Goal: Ask a question: Seek information or help from site administrators or community

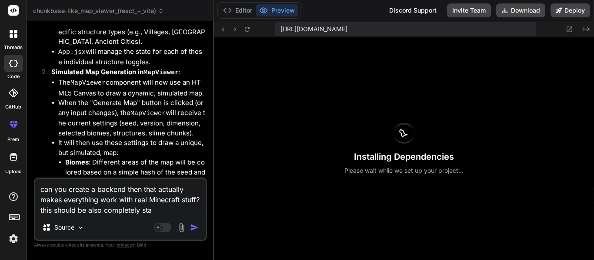
scroll to position [1037, 0]
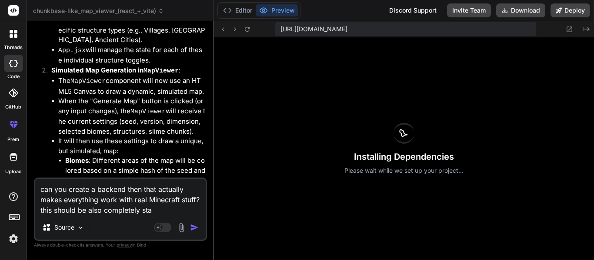
type textarea "can you create a backend then that actually makes everything work with real Min…"
type textarea "x"
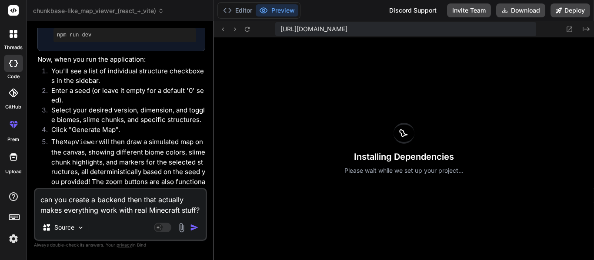
scroll to position [1512, 0]
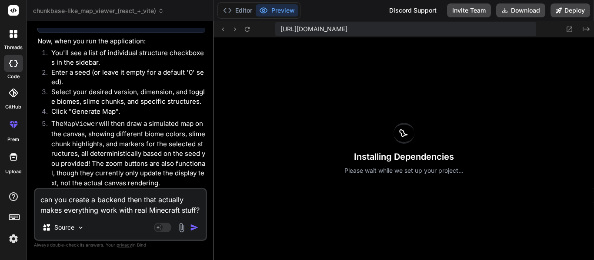
type textarea "can you create a backend then that actually makes everything work with real Min…"
type textarea "x"
type textarea "can you create a backend then that actually makes everything work with real Min…"
type textarea "x"
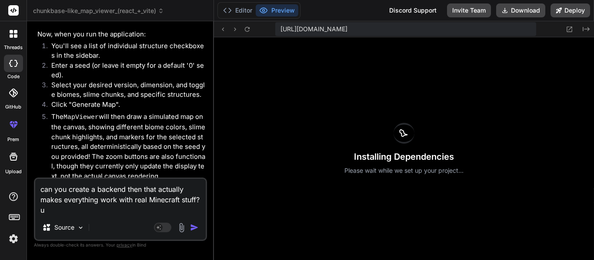
type textarea "can you create a backend then that actually makes everything work with real Min…"
type textarea "x"
type textarea "can you create a backend then that actually makes everything work with real Min…"
type textarea "x"
type textarea "can you create a backend then that actually makes everything work with real Min…"
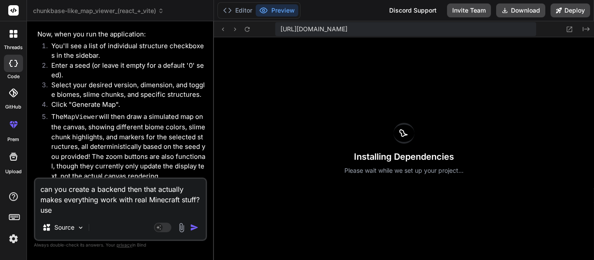
type textarea "x"
type textarea "can you create a backend then that actually makes everything work with real Min…"
type textarea "x"
type textarea "can you create a backend then that actually makes everything work with real Min…"
type textarea "x"
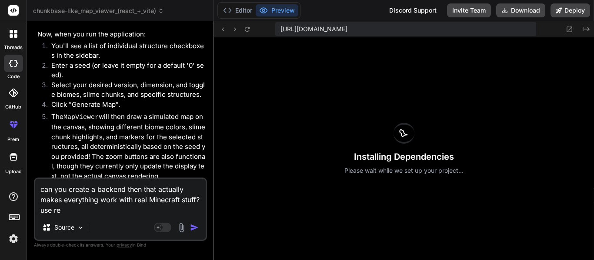
type textarea "can you create a backend then that actually makes everything work with real Min…"
type textarea "x"
type textarea "can you create a backend then that actually makes everything work with real Min…"
type textarea "x"
type textarea "can you create a backend then that actually makes everything work with real Min…"
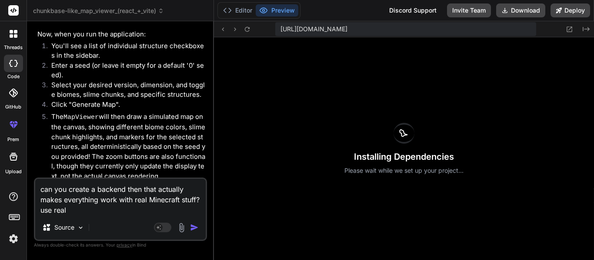
type textarea "x"
type textarea "can you create a backend then that actually makes everything work with real Min…"
type textarea "x"
type textarea "can you create a backend then that actually makes everything work with real Min…"
type textarea "x"
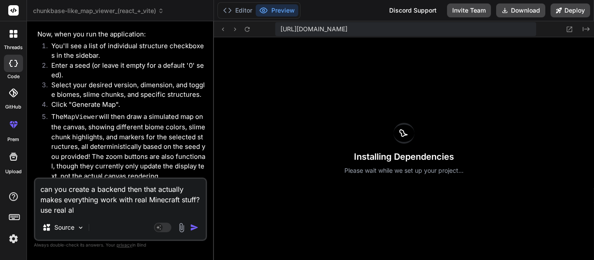
type textarea "can you create a backend then that actually makes everything work with real Min…"
type textarea "x"
type textarea "can you create a backend then that actually makes everything work with real Min…"
type textarea "x"
type textarea "can you create a backend then that actually makes everything work with real Min…"
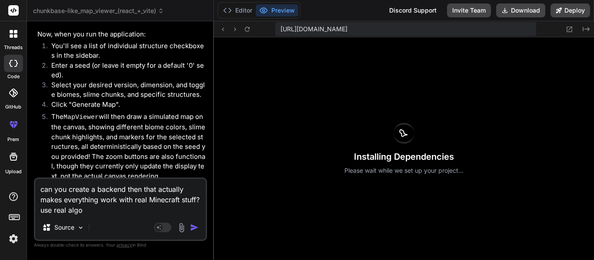
type textarea "x"
type textarea "can you create a backend then that actually makes everything work with real Min…"
type textarea "x"
type textarea "can you create a backend then that actually makes everything work with real Min…"
type textarea "x"
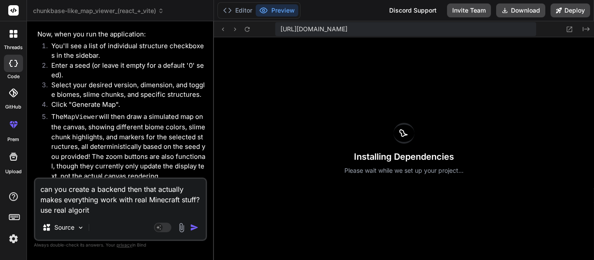
type textarea "can you create a backend then that actually makes everything work with real Min…"
type textarea "x"
type textarea "can you create a backend then that actually makes everything work with real Min…"
type textarea "x"
type textarea "can you create a backend then that actually makes everything work with real Min…"
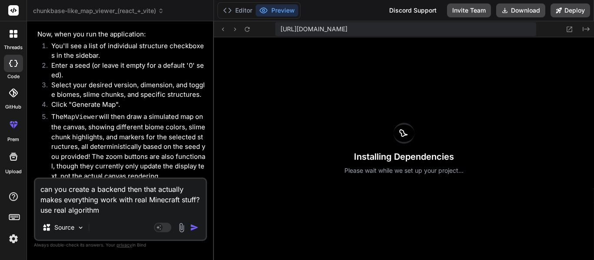
type textarea "x"
type textarea "can you create a backend then that actually makes everything work with real Min…"
type textarea "x"
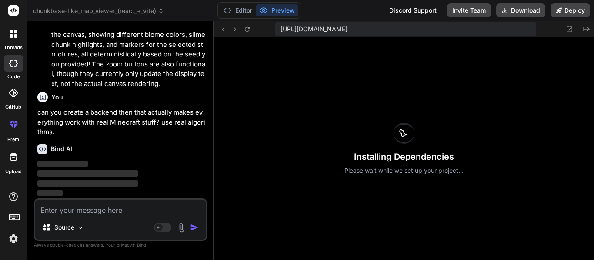
scroll to position [1612, 0]
click at [53, 207] on textarea at bounding box center [120, 208] width 170 height 16
paste textarea "[URL][DOMAIN_NAME]"
type textarea "[URL][DOMAIN_NAME]"
type textarea "x"
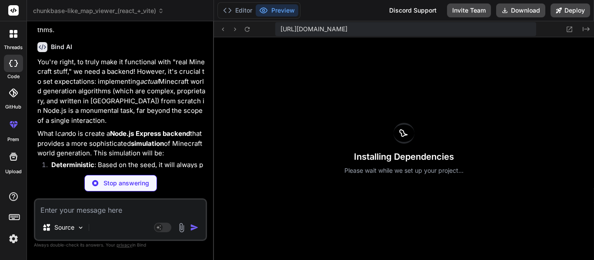
scroll to position [1706, 0]
type textarea "x"
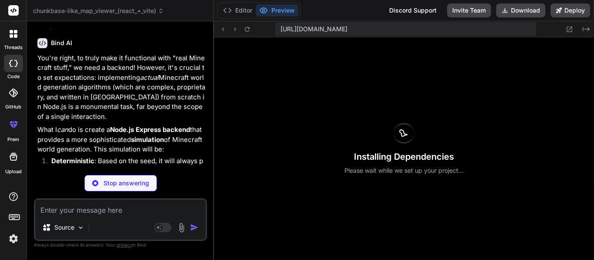
scroll to position [1712, 0]
type textarea ""@vitejs/plugin-react": "^3.1.0", "vite": "^4.2.0" } }"
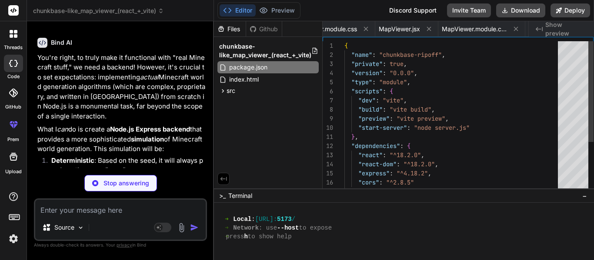
scroll to position [0, 0]
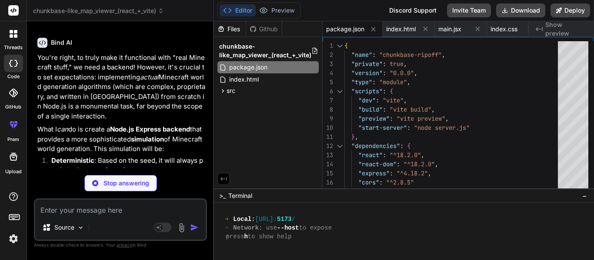
type textarea "x"
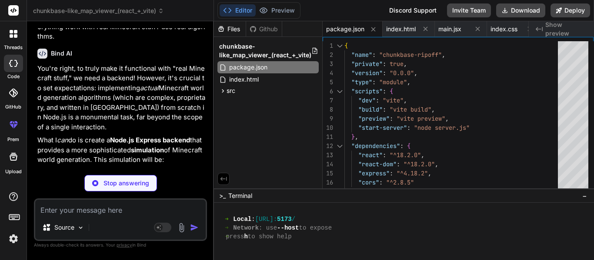
type textarea "app.listen(PORT, () => { console.log(`Backend server running on http://localhos…"
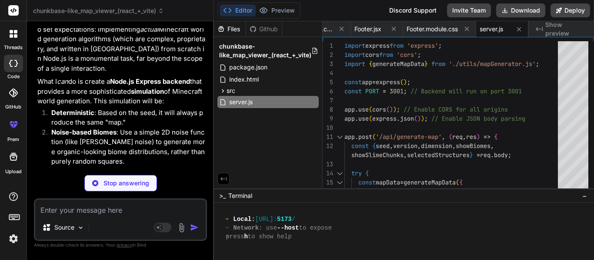
scroll to position [1760, 0]
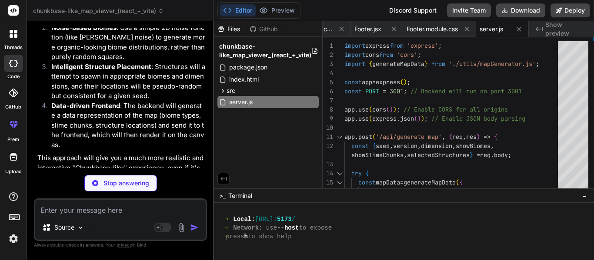
type textarea "x"
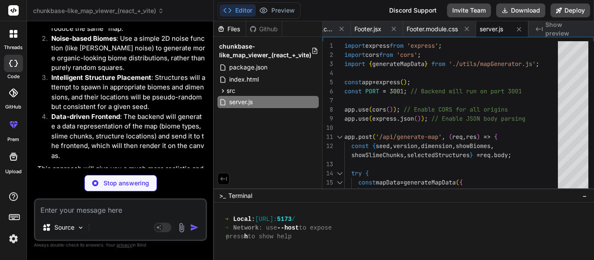
scroll to position [1852, 0]
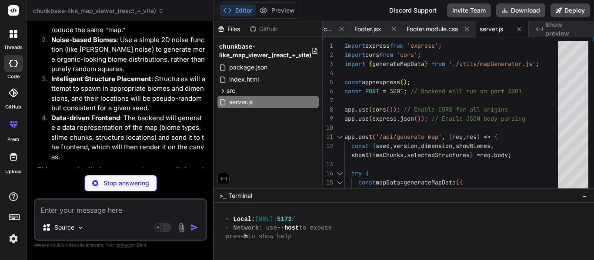
type textarea "}"
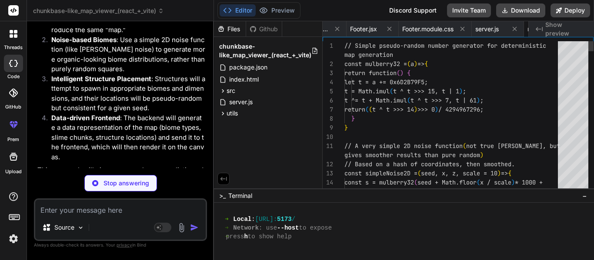
scroll to position [0, 791]
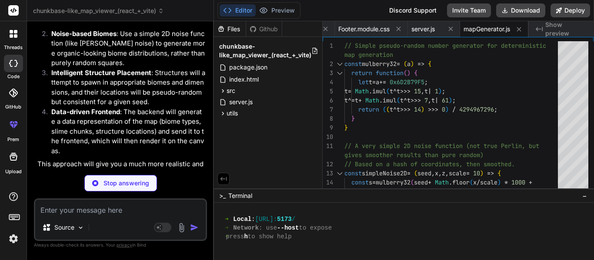
type textarea "x"
type textarea "); } export default App;"
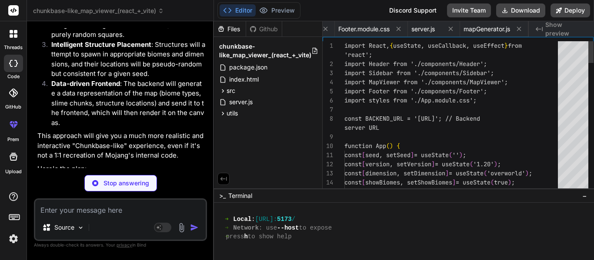
scroll to position [0, 217]
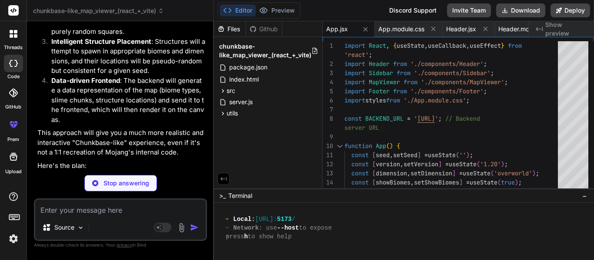
type textarea "x"
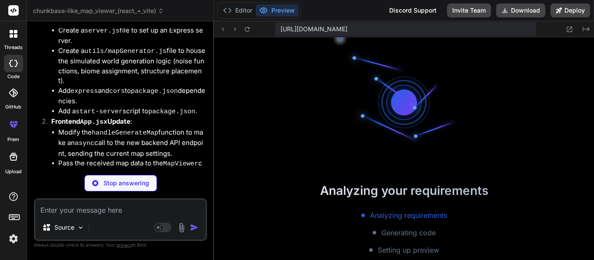
scroll to position [435, 0]
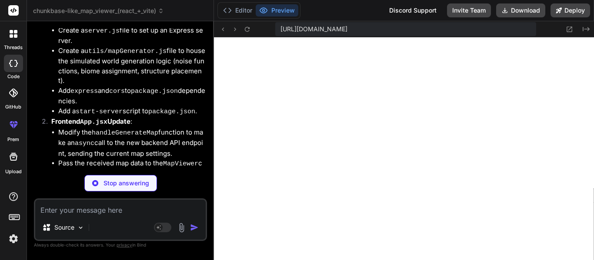
type textarea "x"
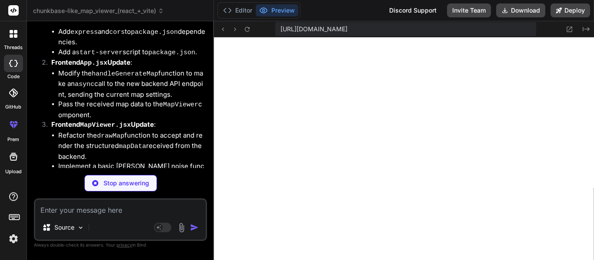
scroll to position [2157, 0]
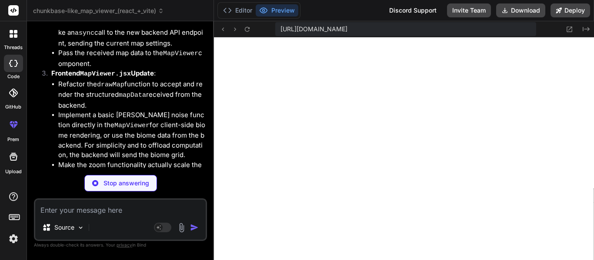
type textarea "} .errorMessage { color: #FF6347; /* Tomato red for errors */ }"
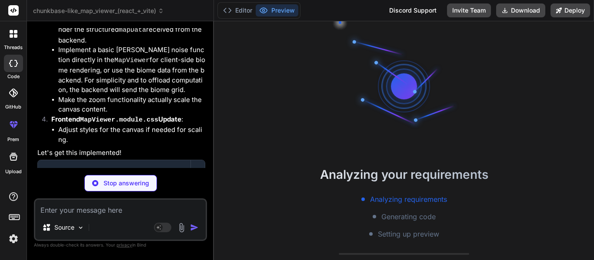
scroll to position [444, 0]
type textarea "x"
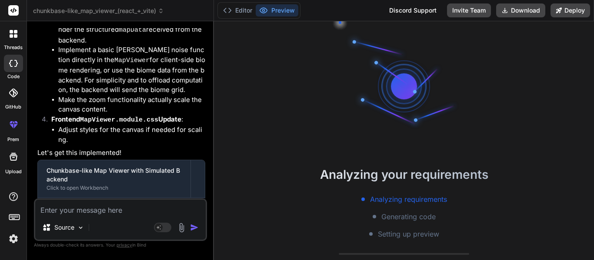
scroll to position [470, 0]
type textarea "h"
type textarea "x"
type textarea "ho"
type textarea "x"
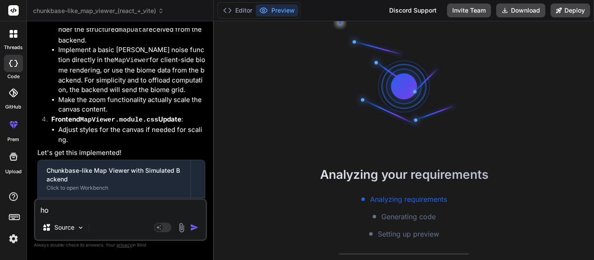
type textarea "how"
type textarea "x"
type textarea "how"
type textarea "x"
type textarea "how a"
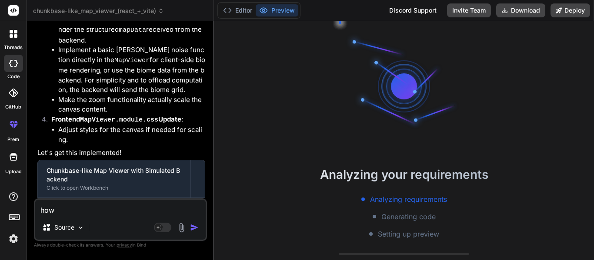
type textarea "x"
type textarea "how ab"
type textarea "x"
type textarea "how abo"
type textarea "x"
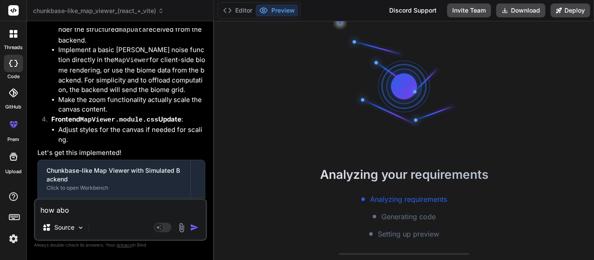
type textarea "how abou"
type textarea "x"
type textarea "how about"
type textarea "x"
type textarea "how about"
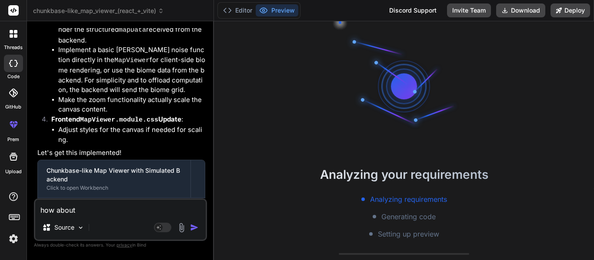
type textarea "x"
type textarea "how about r"
type textarea "x"
type textarea "how about re"
type textarea "x"
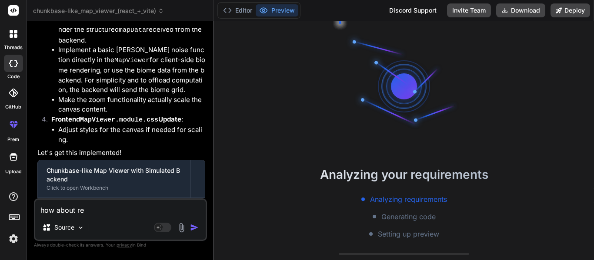
type textarea "how about res"
type textarea "x"
type textarea "how about rese"
type textarea "x"
type textarea "how about resea"
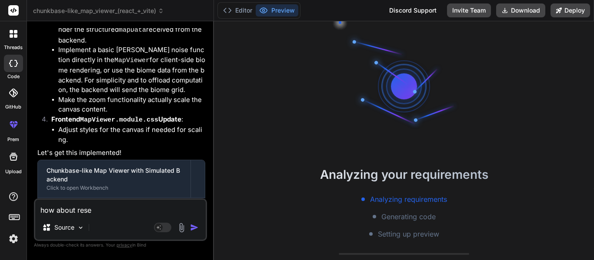
type textarea "x"
type textarea "how about resear"
type textarea "x"
type textarea "how about researc"
type textarea "x"
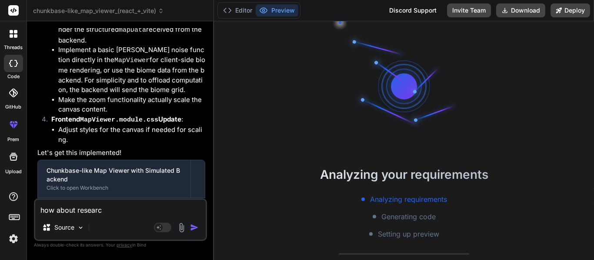
type textarea "how about research"
type textarea "x"
type textarea "how about research"
type textarea "x"
type textarea "how about research t"
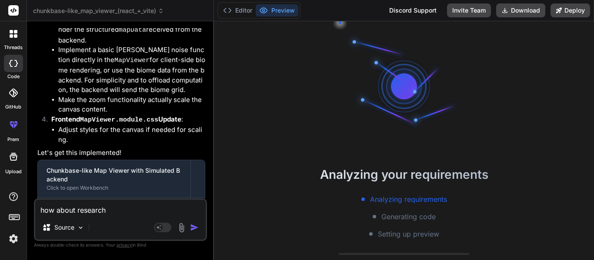
type textarea "x"
type textarea "how about research th"
type textarea "x"
type textarea "how about research the"
type textarea "x"
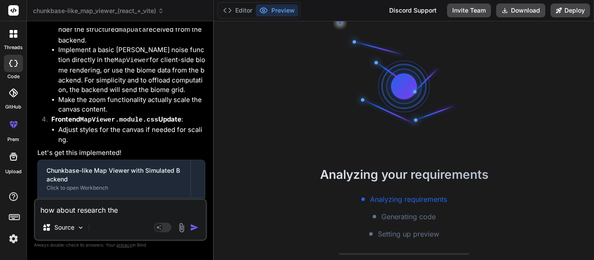
type textarea "how about research the"
type textarea "x"
type textarea "how about research the g"
type textarea "x"
type textarea "how about research the"
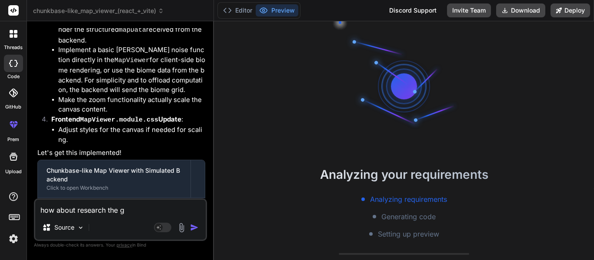
type textarea "x"
type textarea "how about research the a"
type textarea "x"
type textarea "how about research the al"
type textarea "x"
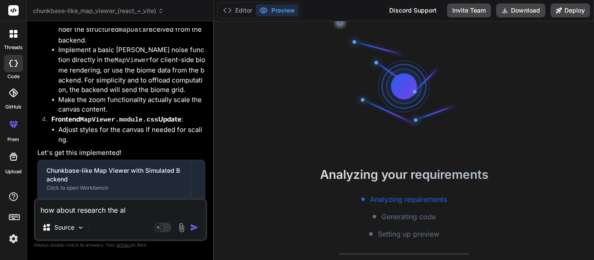
type textarea "how about research the alg"
type textarea "x"
type textarea "how about research the algo"
type textarea "x"
type textarea "how about research the algor"
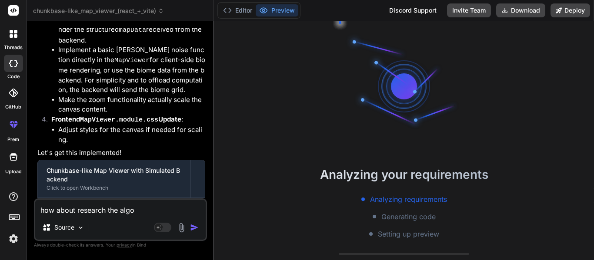
type textarea "x"
type textarea "how about research the algori"
type textarea "x"
type textarea "how about research the algorit"
type textarea "x"
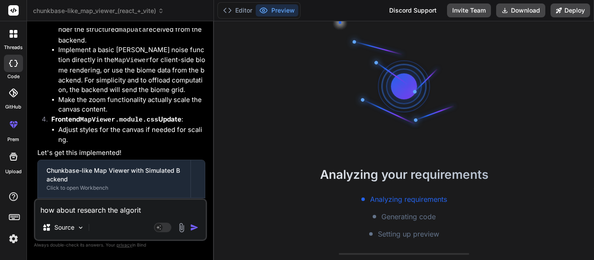
type textarea "how about research the algorith"
type textarea "x"
type textarea "how about research the algorithm"
type textarea "x"
type textarea "how about research the algorithms"
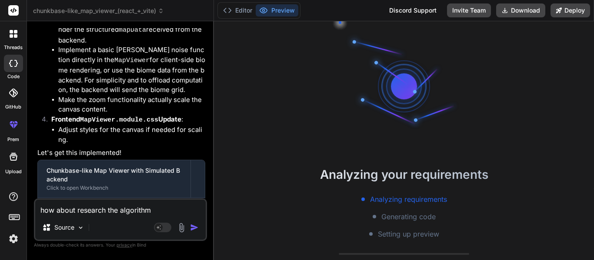
type textarea "x"
type textarea "how about research the algorithms"
type textarea "x"
type textarea "how about research the algorithms f"
type textarea "x"
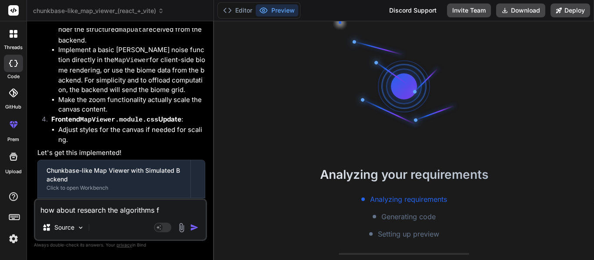
type textarea "how about research the algorithms fo"
type textarea "x"
type textarea "how about research the algorithms for"
type textarea "x"
type textarea "how about research the algorithms for"
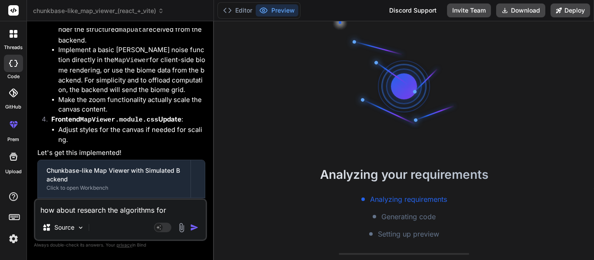
type textarea "x"
type textarea "how about research the algorithms for b"
type textarea "x"
type textarea "how about research the algorithms for bi"
type textarea "x"
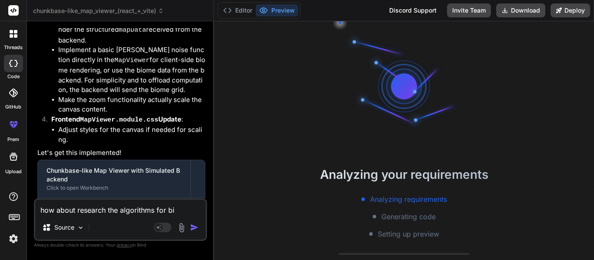
type textarea "how about research the algorithms for [PERSON_NAME]"
type textarea "x"
type textarea "how about research the algorithms for biam"
type textarea "x"
type textarea "how about research the algorithms for [PERSON_NAME]"
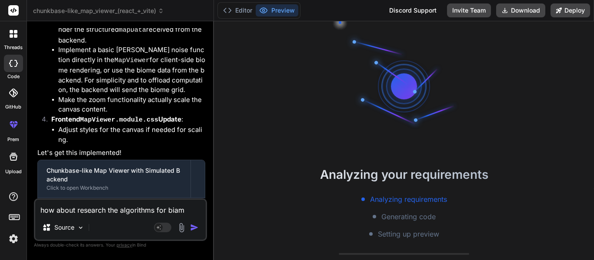
type textarea "x"
type textarea "how about research the algorithms for biamos"
type textarea "x"
type textarea "how about research the algorithms for [PERSON_NAME]"
type textarea "x"
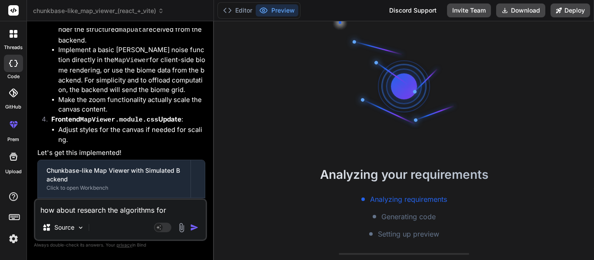
type textarea "how about research the algorithms for biam"
type textarea "x"
type textarea "how about research the algorithms for [PERSON_NAME]"
type textarea "x"
type textarea "how about research the algorithms for bi"
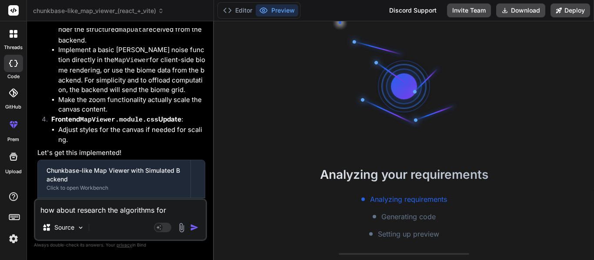
type textarea "x"
type textarea "how about research the algorithms for b"
type textarea "x"
type textarea "how about research the algorithms for bi"
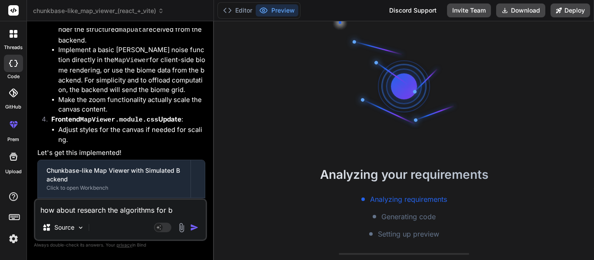
type textarea "x"
type textarea "how about research the algorithms for bio"
type textarea "x"
type textarea "how about research the algorithms for biom"
type textarea "x"
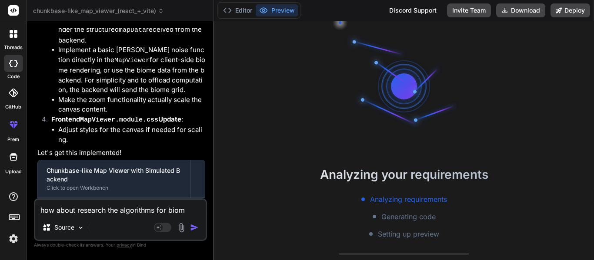
type textarea "how about research the algorithms for biome"
type textarea "x"
type textarea "how about research the algorithms for biomes on"
type textarea "x"
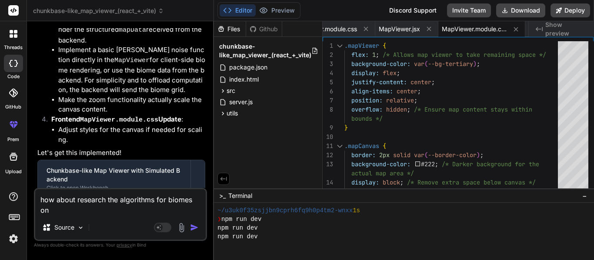
scroll to position [661, 0]
type textarea "how about research the algorithms for biomes o"
type textarea "x"
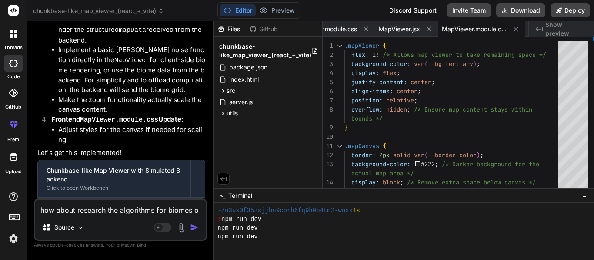
type textarea "how about research the algorithms for biomes on"
type textarea "x"
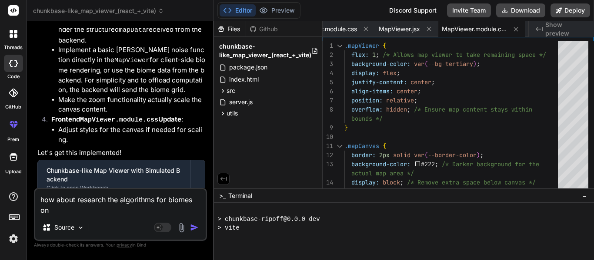
scroll to position [696, 0]
type textarea "how about research the algorithms for biomes onl"
type textarea "x"
type textarea "how about research the algorithms for biomes only"
type textarea "x"
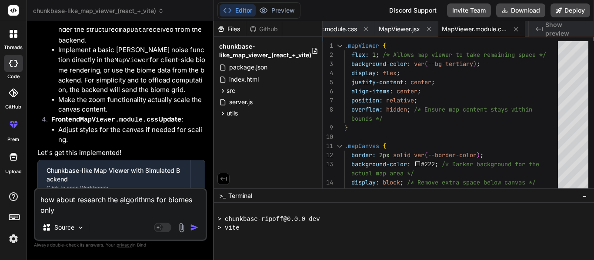
type textarea "how about research the algorithms for biomes only"
type textarea "x"
type textarea "how about research the algorithms for biomes only f"
type textarea "x"
type textarea "how about research the algorithms for biomes only fi"
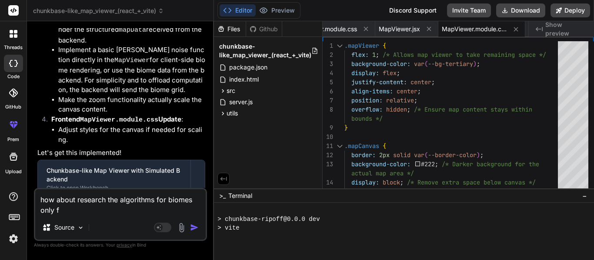
type textarea "x"
type textarea "how about research the algorithms for biomes only fir"
type textarea "x"
type textarea "how about research the algorithms for biomes only firs"
type textarea "x"
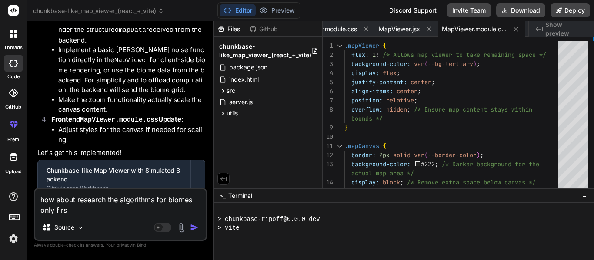
type textarea "how about research the algorithms for biomes only first"
type textarea "x"
type textarea "how about research the algorithms for biomes only first."
type textarea "x"
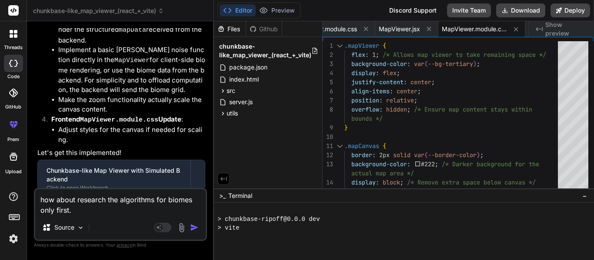
type textarea "how about research the algorithms for biomes only first."
type textarea "x"
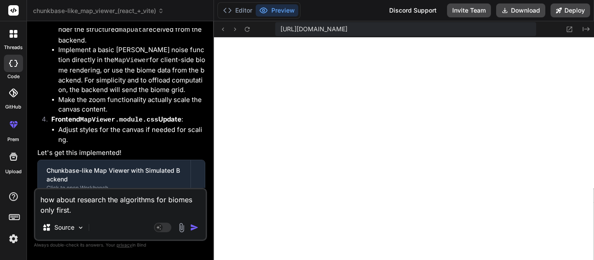
scroll to position [1218, 0]
type textarea "how about research the algorithms for biomes only first."
type textarea "x"
type textarea "how about research the algorithms for biomes only first."
click at [45, 227] on icon at bounding box center [46, 227] width 7 height 7
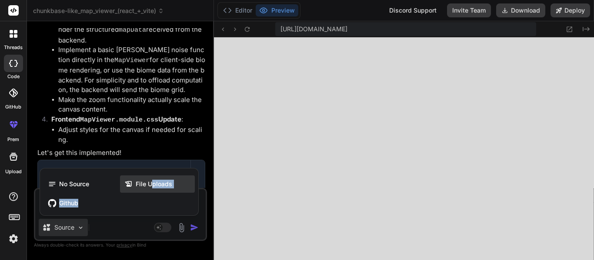
drag, startPoint x: 151, startPoint y: 198, endPoint x: 150, endPoint y: 177, distance: 21.4
click at [150, 177] on div "No Source File Uploads Github" at bounding box center [119, 193] width 158 height 43
click at [148, 179] on div "File Uploads" at bounding box center [157, 184] width 75 height 17
type textarea "x"
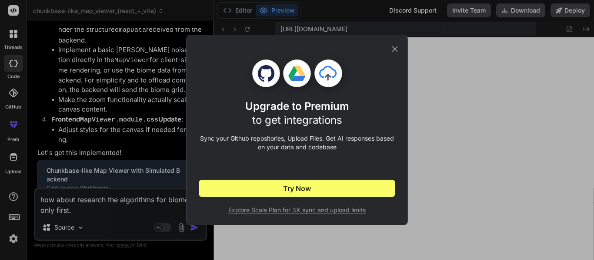
click at [381, 109] on div "Upgrade to Premium to get integrations" at bounding box center [297, 114] width 197 height 28
click at [429, 100] on div "Upgrade to Premium to get integrations Sync your Github repositories, Upload Fi…" at bounding box center [297, 130] width 594 height 260
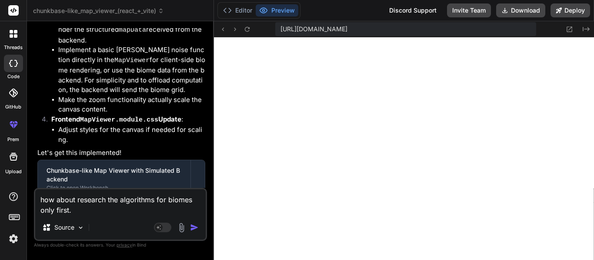
scroll to position [2617, 0]
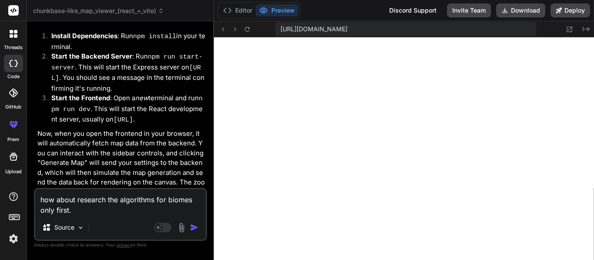
click at [103, 210] on textarea "how about research the algorithms for biomes only first." at bounding box center [120, 203] width 170 height 26
paste textarea "[URL][DOMAIN_NAME]"
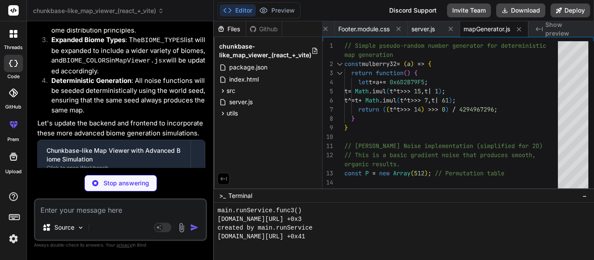
scroll to position [3231, 0]
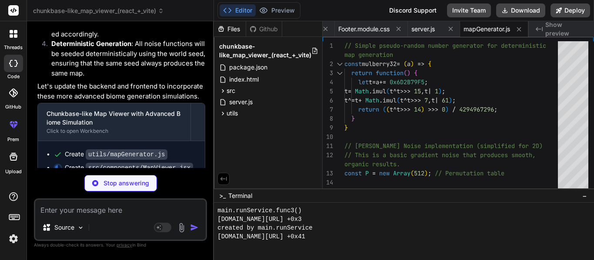
click at [139, 182] on p "Stop answering" at bounding box center [126, 183] width 46 height 9
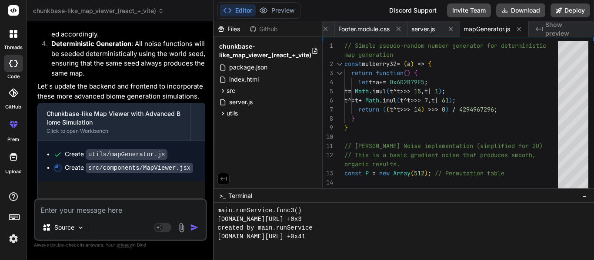
scroll to position [3223, 0]
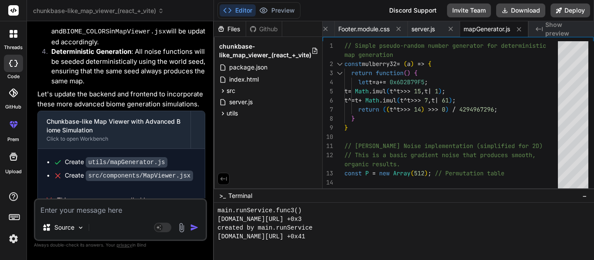
click at [143, 217] on div "Source Agent Mode. When this toggle is activated, AI automatically makes decisi…" at bounding box center [120, 220] width 173 height 43
click at [144, 212] on textarea at bounding box center [120, 208] width 170 height 16
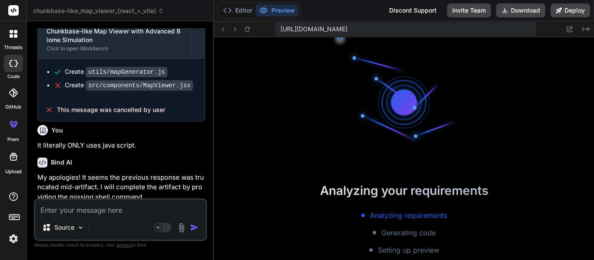
scroll to position [1357, 0]
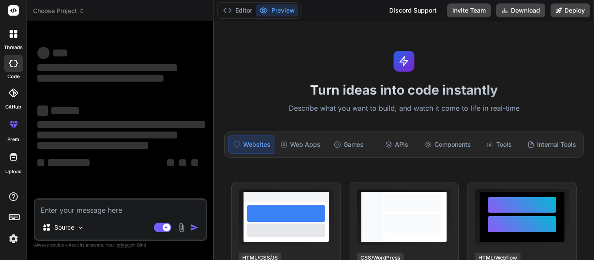
type textarea "x"
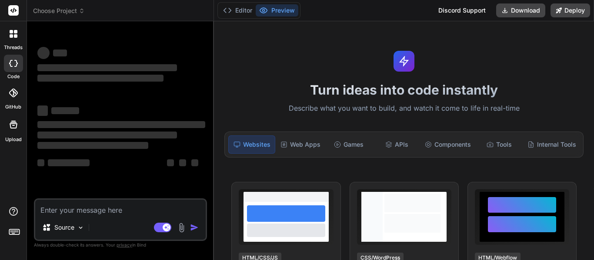
type textarea "x"
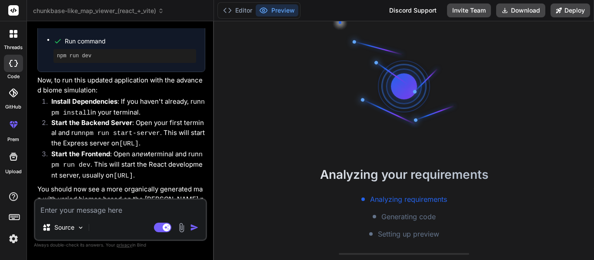
scroll to position [3590, 0]
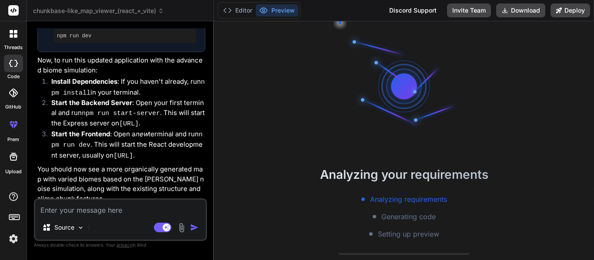
click at [159, 205] on textarea at bounding box center [120, 208] width 170 height 16
type textarea "x"
type textarea "n"
type textarea "x"
type textarea "no"
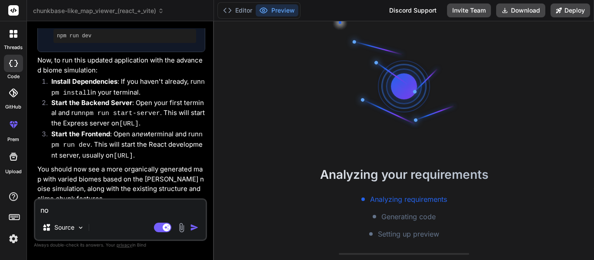
type textarea "x"
type textarea "no i"
type textarea "x"
type textarea "no"
type textarea "x"
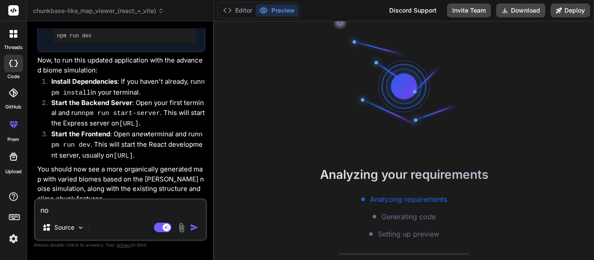
type textarea "no I'm"
type textarea "x"
type textarea "no I'm t"
type textarea "x"
type textarea "no I'm ta"
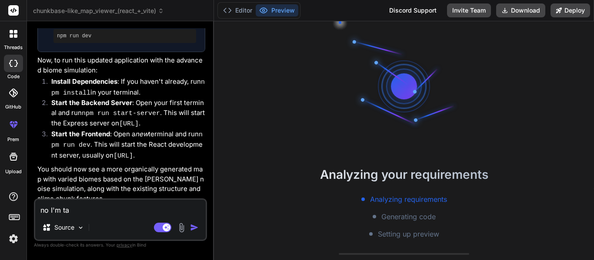
type textarea "x"
type textarea "no I'm talk"
type textarea "x"
type textarea "no I'm talki"
type textarea "x"
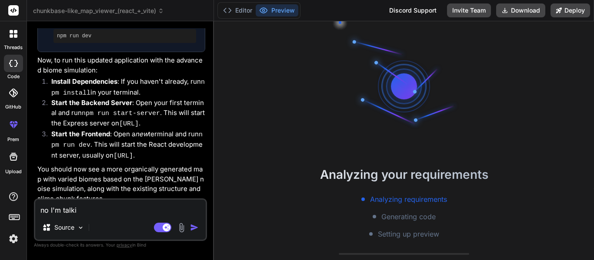
type textarea "no I'm talkin"
type textarea "x"
type textarea "no I'm talking"
type textarea "x"
type textarea "no I'm talking"
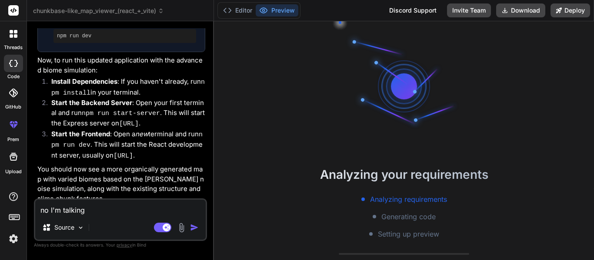
type textarea "x"
type textarea "no I'm talking a"
type textarea "x"
type textarea "no I'm talking ab"
type textarea "x"
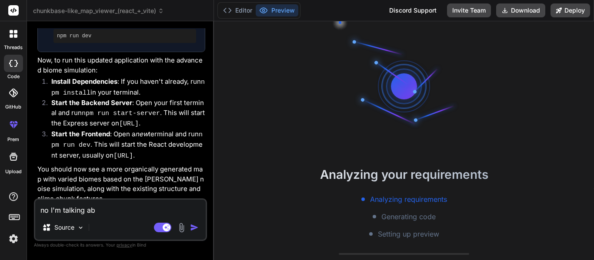
type textarea "no I'm talking abo"
type textarea "x"
type textarea "no I'm talking about"
type textarea "x"
type textarea "no I'm talking aboutt"
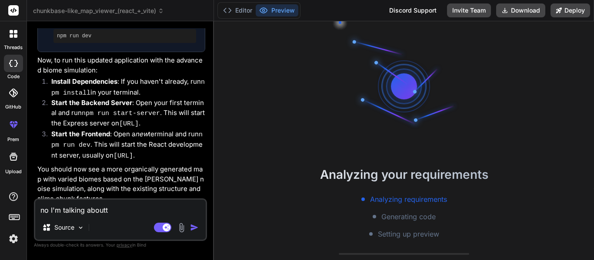
type textarea "x"
type textarea "no I'm talking"
type textarea "x"
type textarea "no I'm talking about"
type textarea "x"
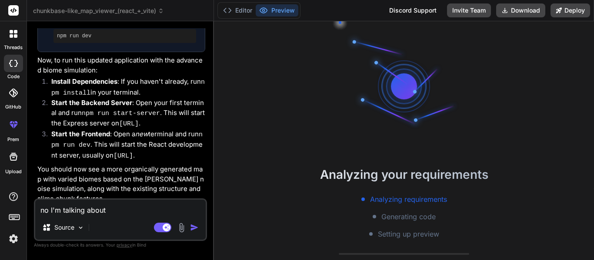
type textarea "no I'm talking about"
type textarea "x"
type textarea "no I'm talking about t"
type textarea "x"
type textarea "no I'm talking about th"
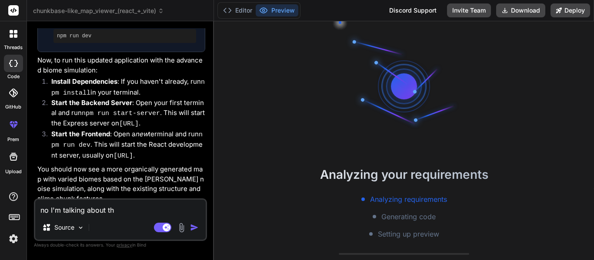
type textarea "x"
type textarea "no I'm talking about the"
type textarea "x"
type textarea "no I'm talking about the"
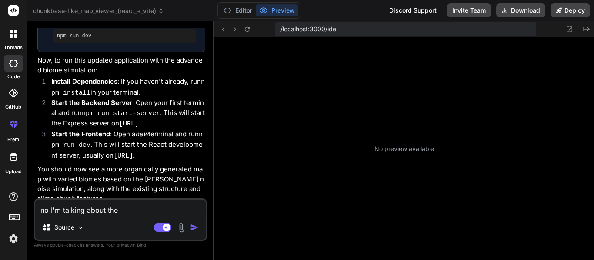
scroll to position [139, 0]
type textarea "x"
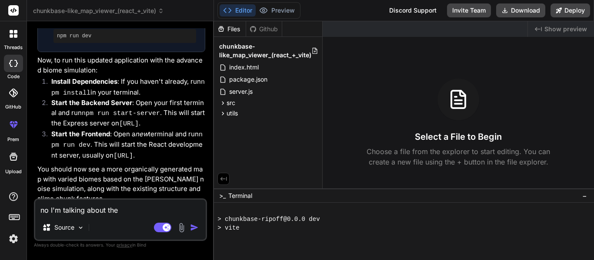
type textarea "no I'm talking about the"
click at [271, 247] on div at bounding box center [399, 245] width 365 height 9
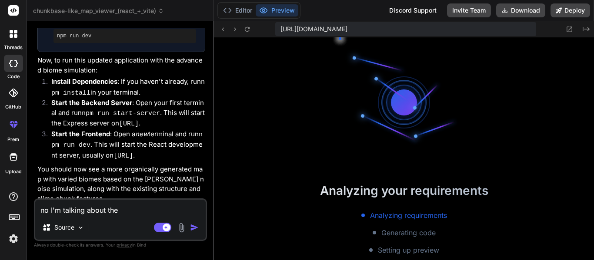
scroll to position [191, 0]
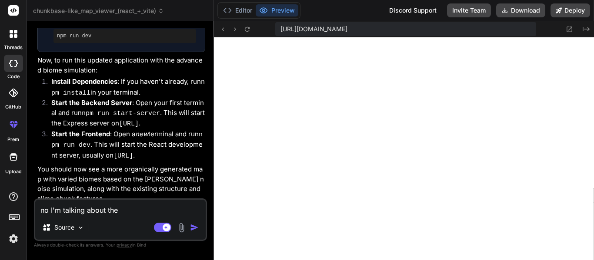
click at [143, 217] on div "no I'm talking about the Source Agent Mode. When this toggle is activated, AI a…" at bounding box center [120, 220] width 173 height 43
click at [150, 212] on textarea "no I'm talking about the" at bounding box center [120, 208] width 170 height 16
click at [177, 216] on div "no I'm talking about the Source Agent Mode. When this toggle is activated, AI a…" at bounding box center [120, 220] width 173 height 43
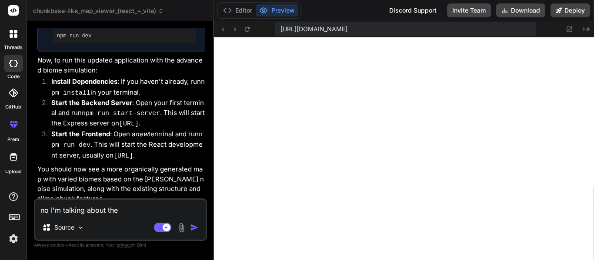
click at [167, 207] on textarea "no I'm talking about the" at bounding box center [120, 208] width 170 height 16
click at [140, 213] on textarea "no I'm talking about the" at bounding box center [120, 208] width 170 height 16
type textarea "x"
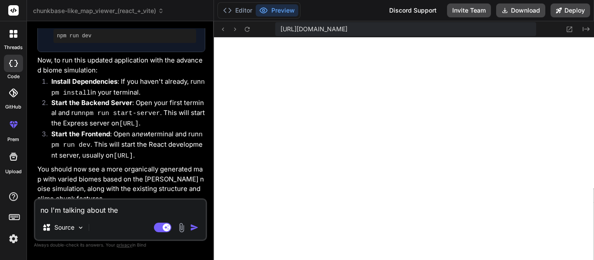
type textarea "no I'm talking about the g"
type textarea "x"
type textarea "no I'm talking about the gi"
type textarea "x"
type textarea "no I'm talking about the git"
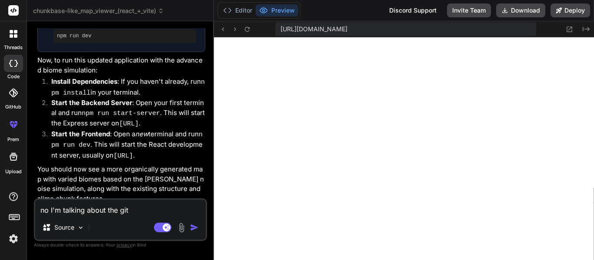
type textarea "x"
type textarea "no I'm talking about the gith"
type textarea "x"
type textarea "no I'm talking about the githu"
type textarea "x"
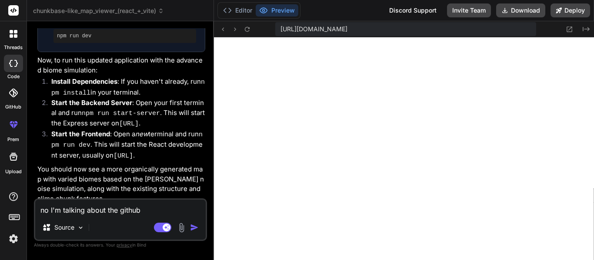
type textarea "no I'm talking about the"
type textarea "x"
type textarea "no I'm talking about the GitHub"
type textarea "x"
type textarea "no I'm talking about the GitHub r"
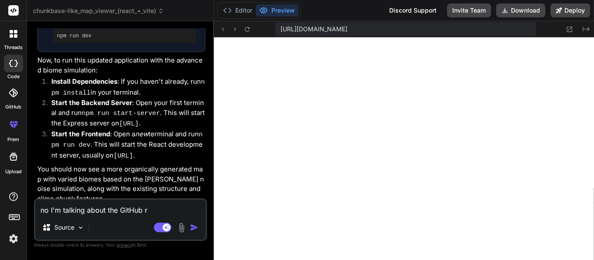
type textarea "x"
type textarea "no I'm talking about the GitHub re"
type textarea "x"
type textarea "no I'm talking about the GitHub rep"
type textarea "x"
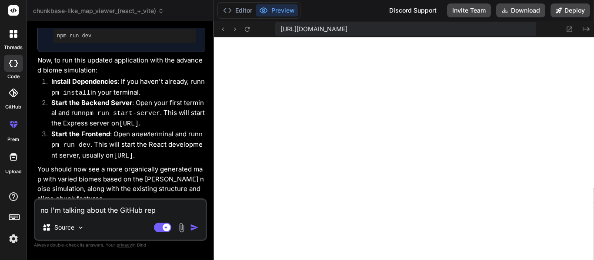
type textarea "no I'm talking about the GitHub repo"
type textarea "x"
type textarea "no I'm talking about the GitHub repos"
type textarea "x"
type textarea "no I'm talking about the GitHub reposi"
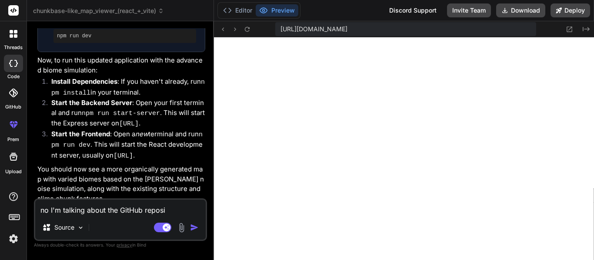
type textarea "x"
type textarea "no I'm talking about the GitHub reposit"
type textarea "x"
type textarea "no I'm talking about the GitHub reposity"
type textarea "x"
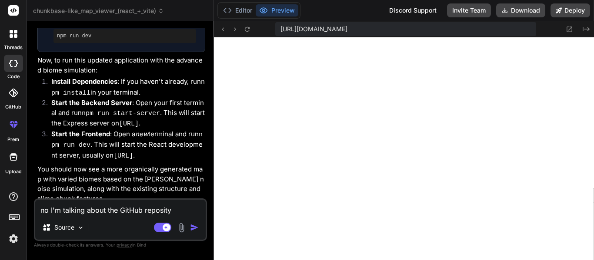
type textarea "no I'm talking about the GitHub reposit"
type textarea "x"
type textarea "no I'm talking about the GitHub reposito"
type textarea "x"
type textarea "no I'm talking about the GitHub repositor"
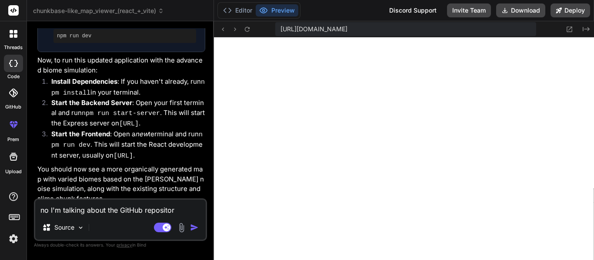
type textarea "x"
type textarea "no I'm talking about the GitHub repository"
type textarea "x"
type textarea "no I'm talking about the GitHub repository"
paste textarea "[URL][DOMAIN_NAME]"
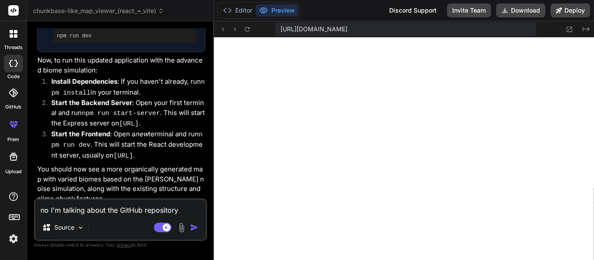
type textarea "x"
type textarea "no I'm talking about the GitHub repository https://github.com/gptlang/MC-SeedLo…"
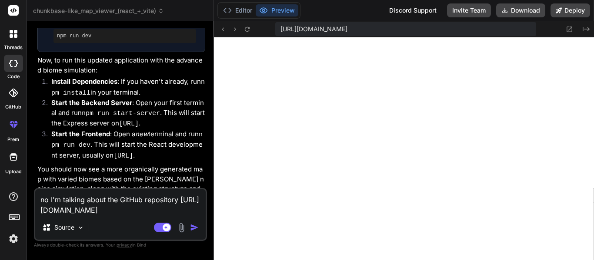
type textarea "x"
type textarea "no I'm talking about the GitHub repository https://github.com/gptlang/MC-SeedLo…"
type textarea "x"
type textarea "no I'm talking about the GitHub repository https://github.com/gptlang/MC-SeedLo…"
type textarea "x"
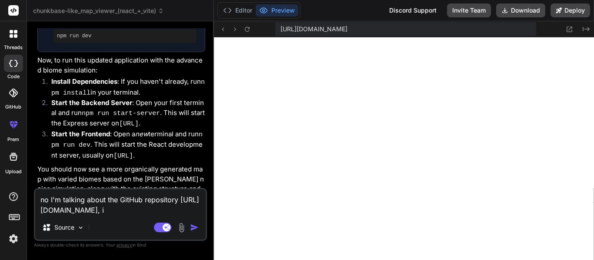
type textarea "no I'm talking about the GitHub repository https://github.com/gptlang/MC-SeedLo…"
type textarea "x"
type textarea "no I'm talking about the GitHub repository https://github.com/gptlang/MC-SeedLo…"
type textarea "x"
type textarea "no I'm talking about the GitHub repository https://github.com/gptlang/MC-SeedLo…"
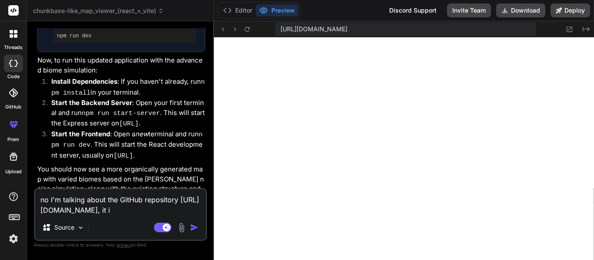
type textarea "x"
type textarea "no I'm talking about the GitHub repository https://github.com/gptlang/MC-SeedLo…"
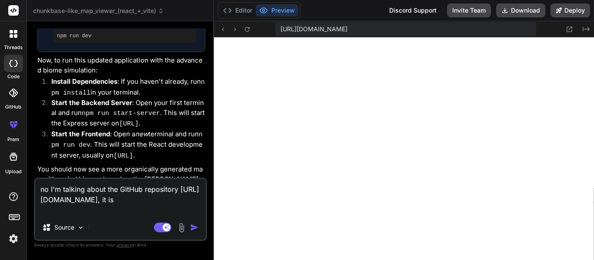
type textarea "x"
type textarea "no I'm talking about the GitHub repository https://github.com/gptlang/MC-SeedLo…"
type textarea "x"
type textarea "no I'm talking about the GitHub repository https://github.com/gptlang/MC-SeedLo…"
type textarea "x"
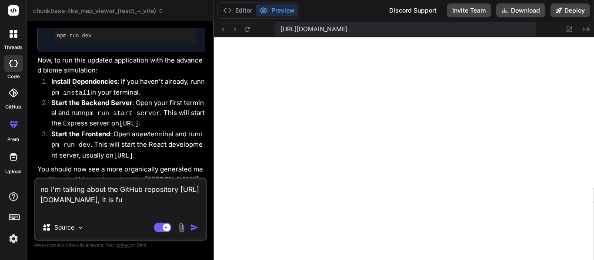
type textarea "no I'm talking about the GitHub repository https://github.com/gptlang/MC-SeedLo…"
type textarea "x"
type textarea "no I'm talking about the GitHub repository https://github.com/gptlang/MC-SeedLo…"
type textarea "x"
type textarea "no I'm talking about the GitHub repository https://github.com/gptlang/MC-SeedLo…"
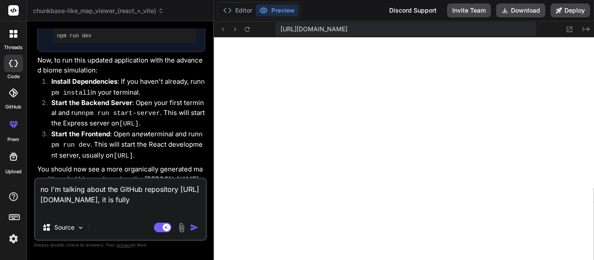
type textarea "x"
type textarea "no I'm talking about the GitHub repository https://github.com/gptlang/MC-SeedLo…"
type textarea "x"
type textarea "no I'm talking about the GitHub repository https://github.com/gptlang/MC-SeedLo…"
type textarea "x"
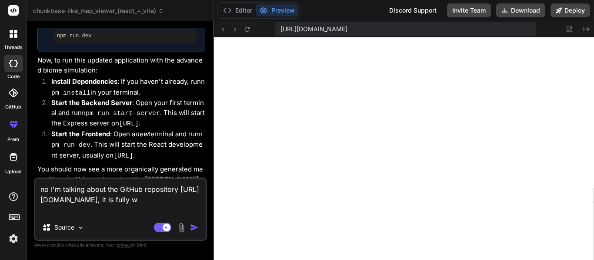
type textarea "no I'm talking about the GitHub repository https://github.com/gptlang/MC-SeedLo…"
type textarea "x"
type textarea "no I'm talking about the GitHub repository https://github.com/gptlang/MC-SeedLo…"
type textarea "x"
type textarea "no I'm talking about the GitHub repository https://github.com/gptlang/MC-SeedLo…"
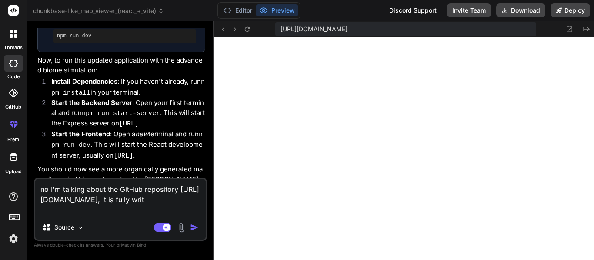
type textarea "x"
type textarea "no I'm talking about the GitHub repository https://github.com/gptlang/MC-SeedLo…"
type textarea "x"
type textarea "no I'm talking about the GitHub repository https://github.com/gptlang/MC-SeedLo…"
type textarea "x"
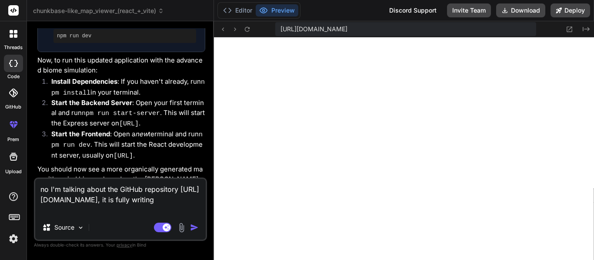
type textarea "no I'm talking about the GitHub repository https://github.com/gptlang/MC-SeedLo…"
type textarea "x"
type textarea "no I'm talking about the GitHub repository https://github.com/gptlang/MC-SeedLo…"
type textarea "x"
type textarea "no I'm talking about the GitHub repository https://github.com/gptlang/MC-SeedLo…"
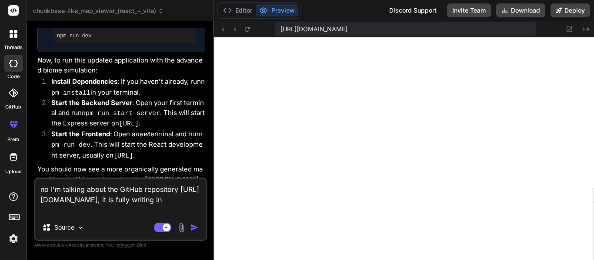
type textarea "x"
type textarea "no I'm talking about the GitHub repository https://github.com/gptlang/MC-SeedLo…"
type textarea "x"
type textarea "no I'm talking about the GitHub repository https://github.com/gptlang/MC-SeedLo…"
type textarea "x"
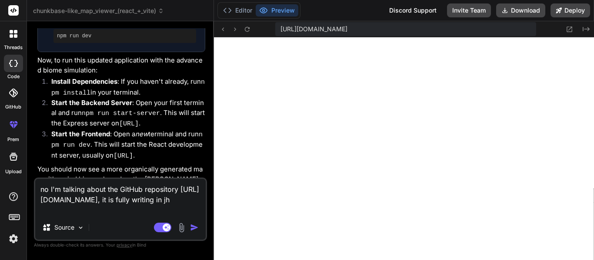
type textarea "no I'm talking about the GitHub repository https://github.com/gptlang/MC-SeedLo…"
type textarea "x"
type textarea "no I'm talking about the GitHub repository https://github.com/gptlang/MC-SeedLo…"
type textarea "x"
type textarea "no I'm talking about the GitHub repository https://github.com/gptlang/MC-SeedLo…"
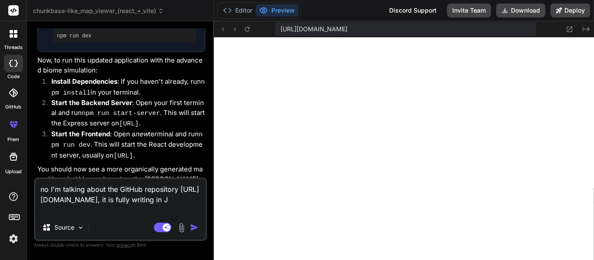
type textarea "x"
type textarea "no I'm talking about the GitHub repository https://github.com/gptlang/MC-SeedLo…"
type textarea "x"
type textarea "no I'm talking about the GitHub repository https://github.com/gptlang/MC-SeedLo…"
type textarea "x"
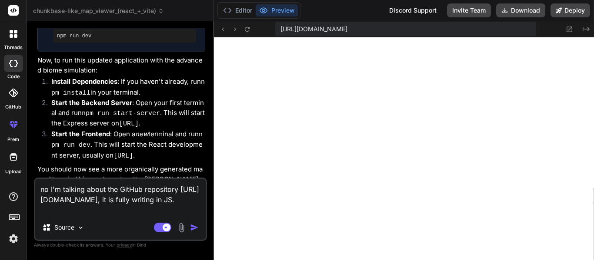
type textarea "no I'm talking about the GitHub repository https://github.com/gptlang/MC-SeedLo…"
type textarea "x"
type textarea "no I'm talking about the GitHub repository https://github.com/gptlang/MC-SeedLo…"
type textarea "x"
type textarea "no I'm talking about the GitHub repository https://github.com/gptlang/MC-SeedLo…"
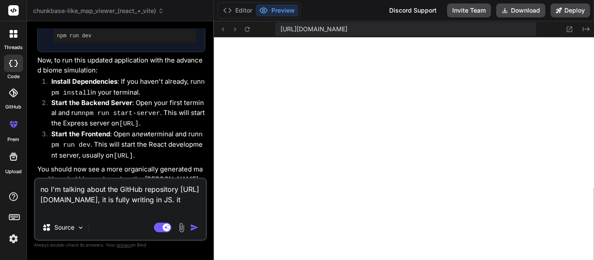
type textarea "x"
type textarea "no I'm talking about the GitHub repository https://github.com/gptlang/MC-SeedLo…"
type textarea "x"
type textarea "no I'm talking about the GitHub repository https://github.com/gptlang/MC-SeedLo…"
type textarea "x"
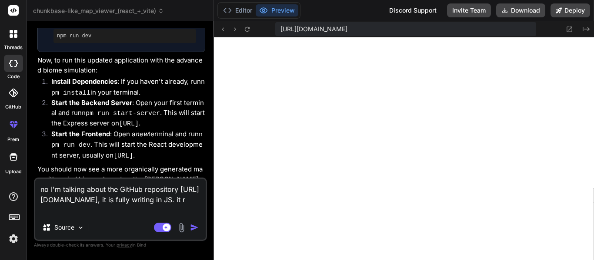
type textarea "no I'm talking about the GitHub repository https://github.com/gptlang/MC-SeedLo…"
type textarea "x"
type textarea "no I'm talking about the GitHub repository https://github.com/gptlang/MC-SeedLo…"
type textarea "x"
type textarea "no I'm talking about the GitHub repository https://github.com/gptlang/MC-SeedLo…"
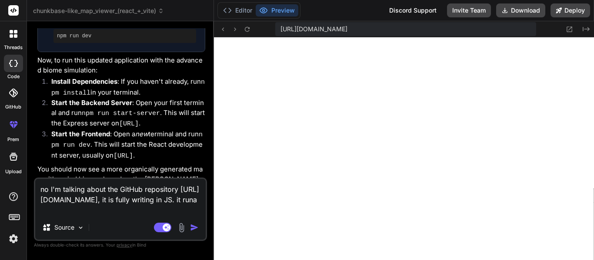
type textarea "x"
type textarea "no I'm talking about the GitHub repository https://github.com/gptlang/MC-SeedLo…"
type textarea "x"
type textarea "no I'm talking about the GitHub repository https://github.com/gptlang/MC-SeedLo…"
type textarea "x"
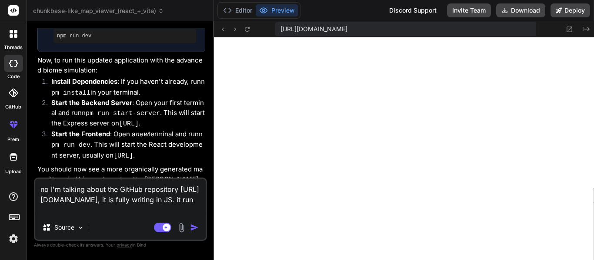
type textarea "no I'm talking about the GitHub repository https://github.com/gptlang/MC-SeedLo…"
type textarea "x"
type textarea "no I'm talking about the GitHub repository https://github.com/gptlang/MC-SeedLo…"
type textarea "x"
type textarea "no I'm talking about the GitHub repository https://github.com/gptlang/MC-SeedLo…"
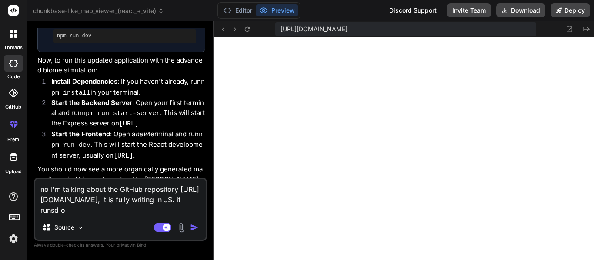
type textarea "x"
type textarea "no I'm talking about the GitHub repository https://github.com/gptlang/MC-SeedLo…"
type textarea "x"
type textarea "no I'm talking about the GitHub repository https://github.com/gptlang/MC-SeedLo…"
type textarea "x"
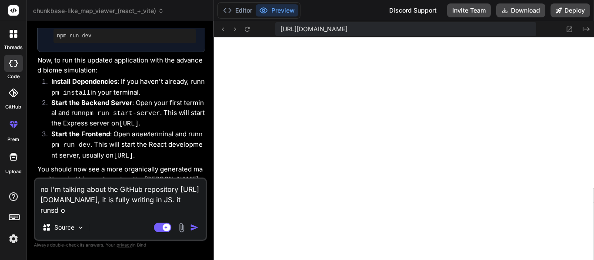
type textarea "no I'm talking about the GitHub repository https://github.com/gptlang/MC-SeedLo…"
type textarea "x"
type textarea "no I'm talking about the GitHub repository https://github.com/gptlang/MC-SeedLo…"
type textarea "x"
type textarea "no I'm talking about the GitHub repository https://github.com/gptlang/MC-SeedLo…"
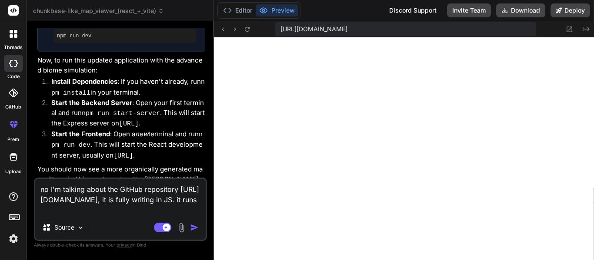
type textarea "x"
type textarea "no I'm talking about the GitHub repository https://github.com/gptlang/MC-SeedLo…"
type textarea "x"
type textarea "no I'm talking about the GitHub repository https://github.com/gptlang/MC-SeedLo…"
type textarea "x"
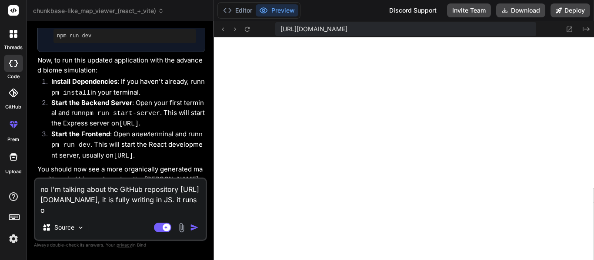
type textarea "no I'm talking about the GitHub repository https://github.com/gptlang/MC-SeedLo…"
type textarea "x"
type textarea "no I'm talking about the GitHub repository https://github.com/gptlang/MC-SeedLo…"
type textarea "x"
type textarea "no I'm talking about the GitHub repository https://github.com/gptlang/MC-SeedLo…"
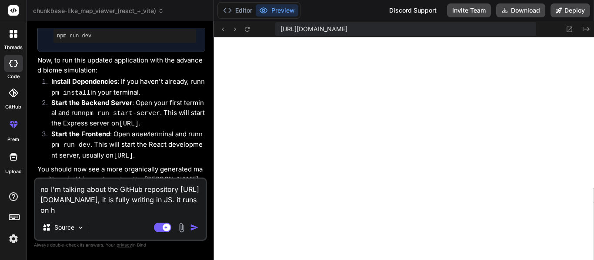
type textarea "x"
type textarea "no I'm talking about the GitHub repository https://github.com/gptlang/MC-SeedLo…"
type textarea "x"
type textarea "no I'm talking about the GitHub repository https://github.com/gptlang/MC-SeedLo…"
type textarea "x"
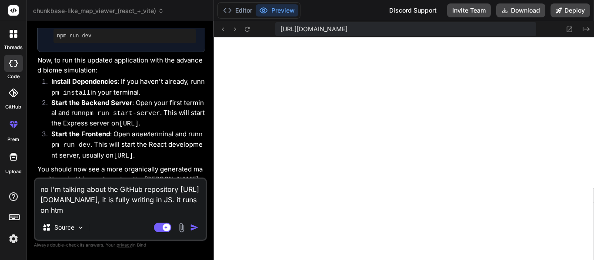
type textarea "no I'm talking about the GitHub repository https://github.com/gptlang/MC-SeedLo…"
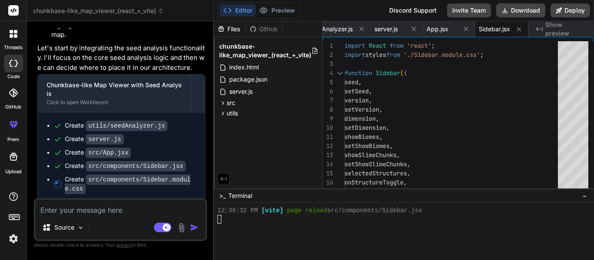
scroll to position [4087, 0]
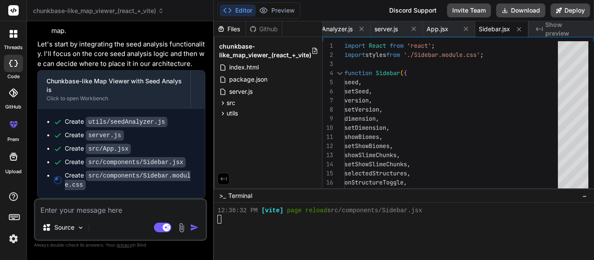
click at [140, 6] on header "chunkbase-like_map_viewer_(react_+_vite) Created with Pixso." at bounding box center [120, 10] width 187 height 21
click at [140, 13] on span "chunkbase-like_map_viewer_(react_+_vite)" at bounding box center [98, 11] width 131 height 9
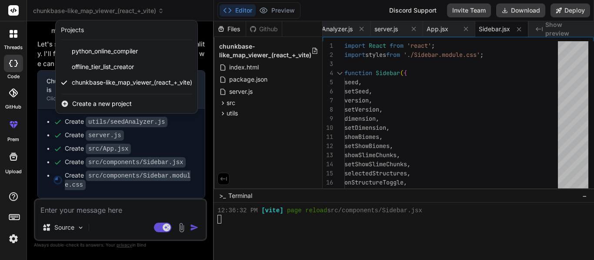
click at [115, 10] on div at bounding box center [297, 130] width 594 height 260
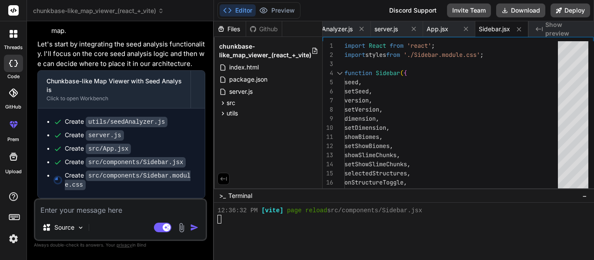
click at [275, 20] on div "Editor Preview Discord Support Invite Team Download Deploy" at bounding box center [404, 10] width 380 height 21
click at [268, 7] on icon at bounding box center [263, 10] width 9 height 9
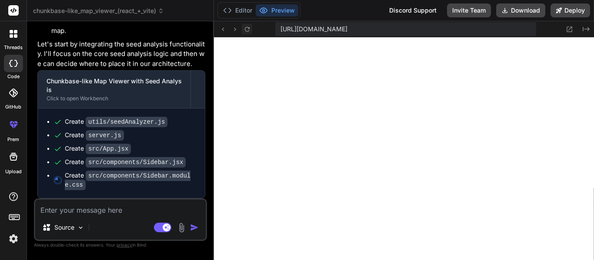
click at [247, 26] on button at bounding box center [247, 29] width 10 height 10
click at [243, 12] on button "Editor" at bounding box center [238, 10] width 36 height 12
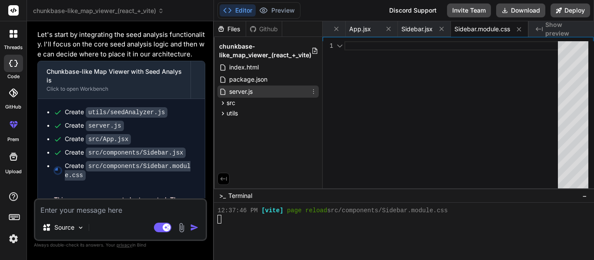
scroll to position [244, 0]
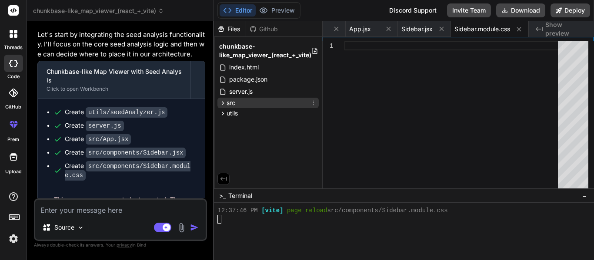
click at [241, 103] on div "src" at bounding box center [267, 103] width 101 height 10
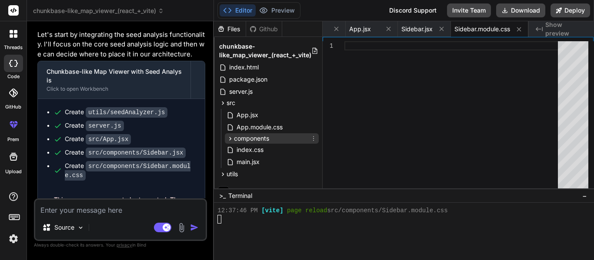
click at [247, 140] on span "components" at bounding box center [251, 138] width 35 height 9
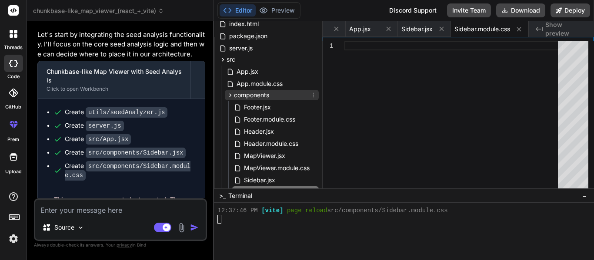
scroll to position [43, 0]
click at [241, 98] on span "components" at bounding box center [251, 95] width 35 height 9
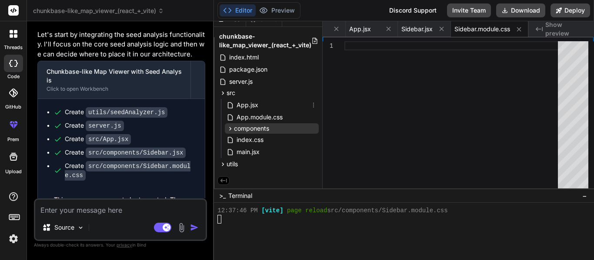
scroll to position [12, 0]
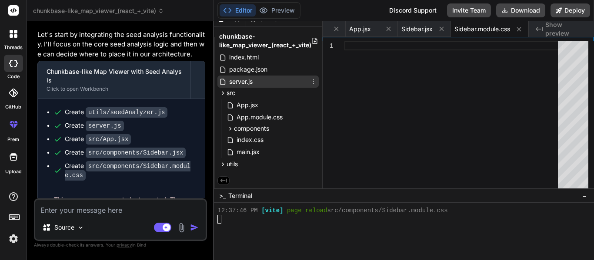
click at [259, 80] on div "server.js" at bounding box center [267, 82] width 101 height 12
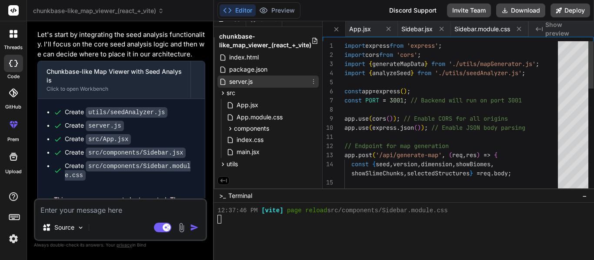
scroll to position [0, 67]
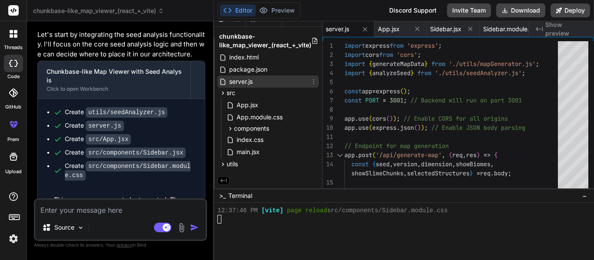
click at [261, 83] on div "server.js" at bounding box center [267, 82] width 101 height 12
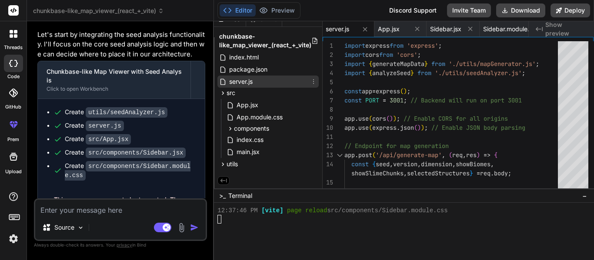
click at [261, 83] on div "server.js" at bounding box center [267, 82] width 101 height 12
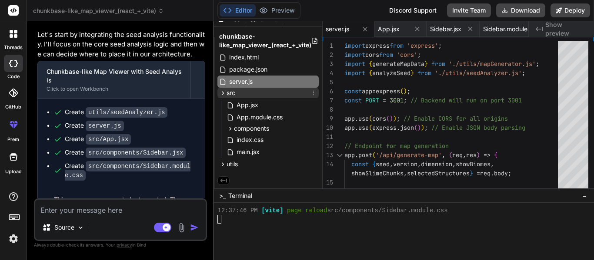
click at [281, 91] on div "src" at bounding box center [267, 93] width 101 height 10
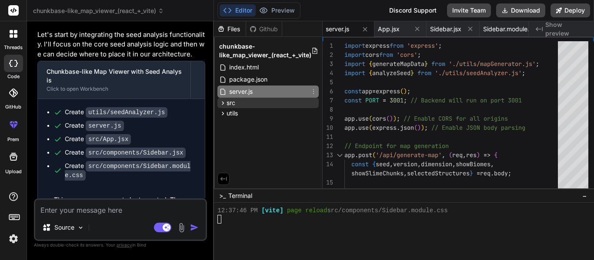
click at [281, 91] on div "server.js" at bounding box center [267, 92] width 101 height 12
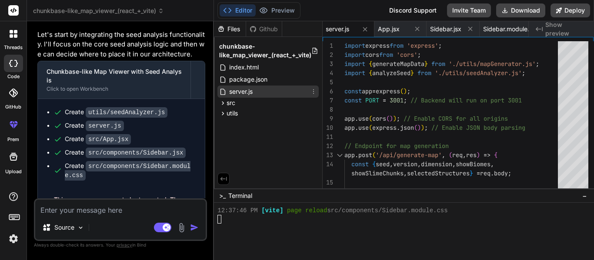
click at [279, 97] on div "server.js" at bounding box center [267, 92] width 101 height 12
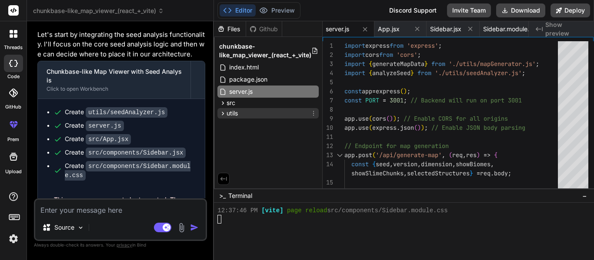
click at [267, 108] on div "utils" at bounding box center [267, 113] width 101 height 10
click at [267, 111] on div "utils" at bounding box center [267, 113] width 101 height 10
click at [266, 102] on div "src" at bounding box center [267, 103] width 101 height 10
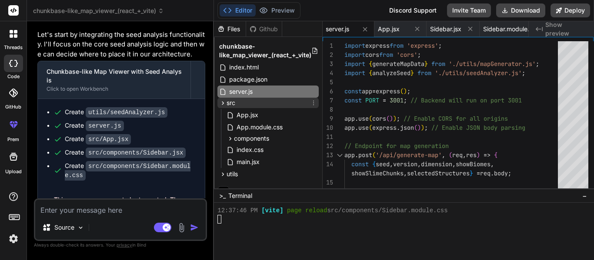
click at [266, 102] on div "src" at bounding box center [267, 103] width 101 height 10
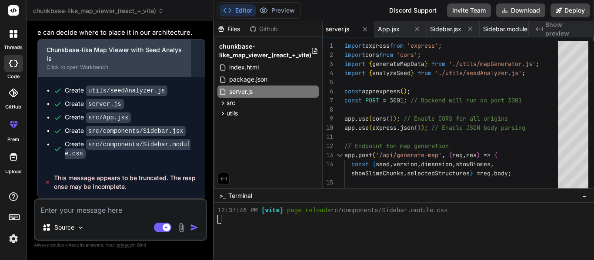
scroll to position [4118, 0]
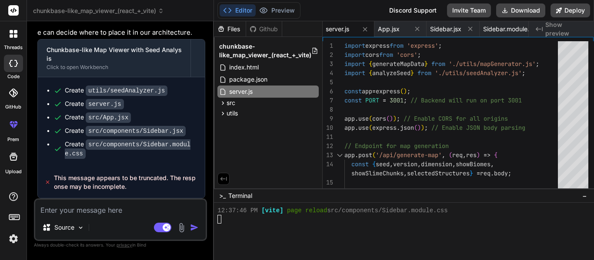
click at [196, 230] on img "button" at bounding box center [194, 228] width 9 height 9
click at [190, 206] on textarea at bounding box center [120, 208] width 170 height 16
